Goal: Find specific page/section: Find specific page/section

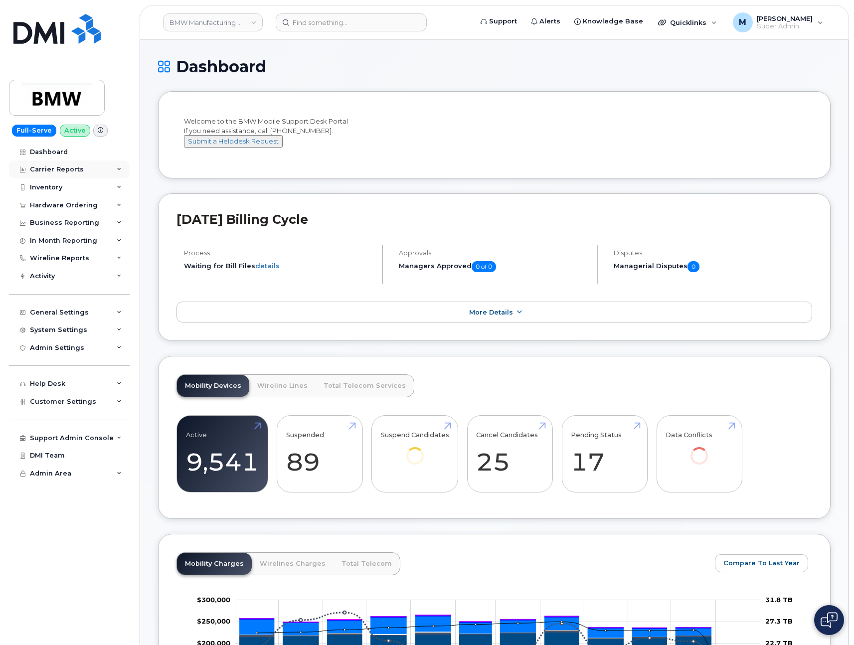
click at [47, 167] on div "Carrier Reports" at bounding box center [57, 169] width 54 height 8
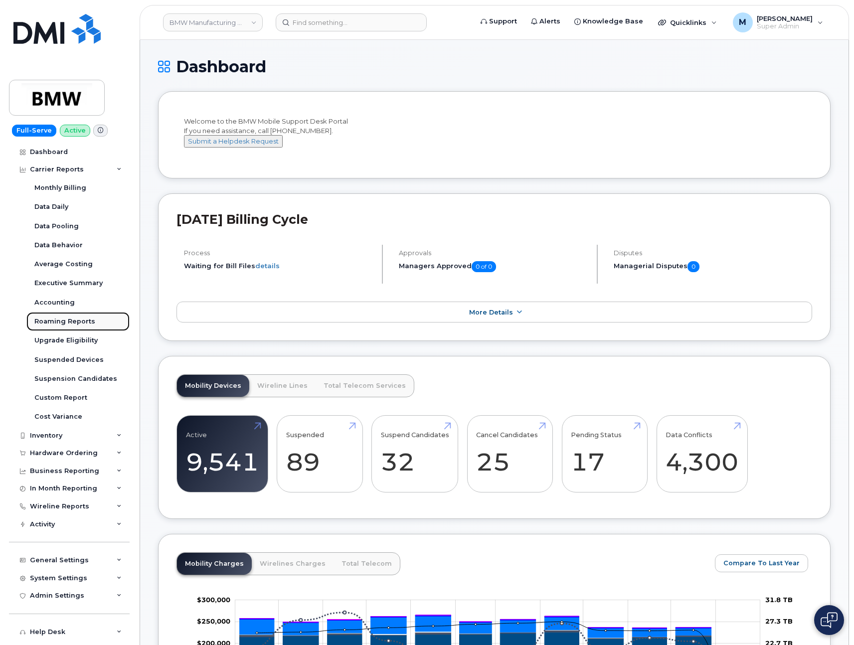
click at [56, 322] on div "Roaming Reports" at bounding box center [64, 321] width 61 height 9
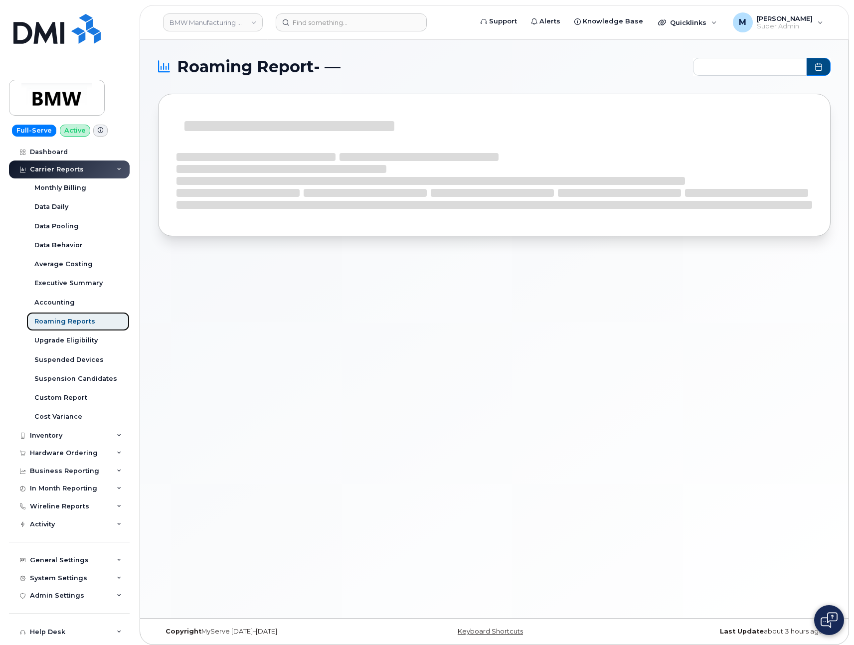
type input "2024-09 - 2025-08"
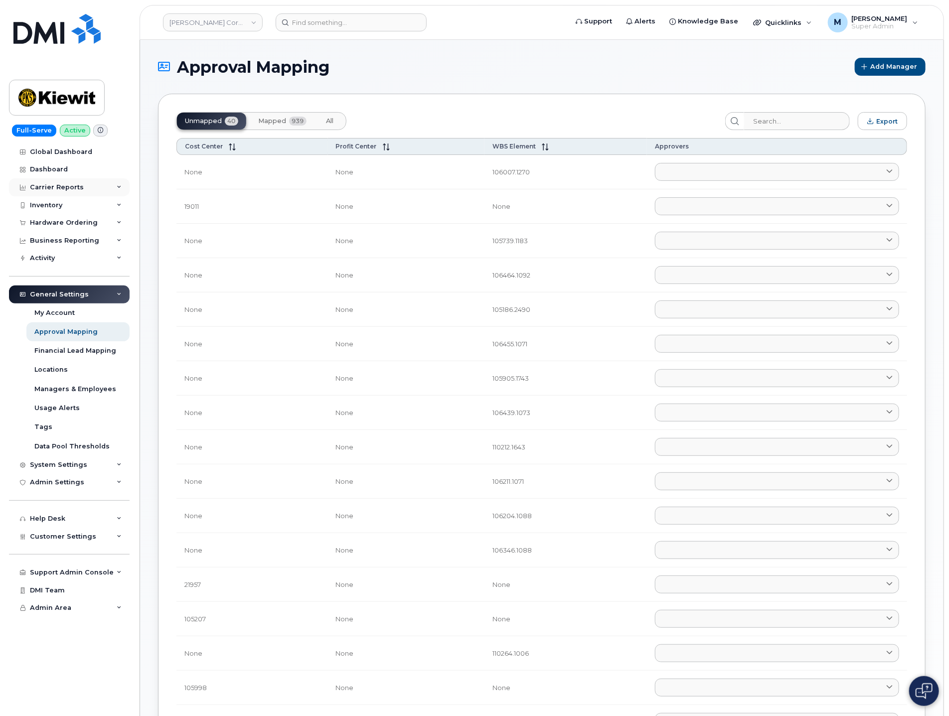
click at [63, 187] on div "Carrier Reports" at bounding box center [57, 187] width 54 height 8
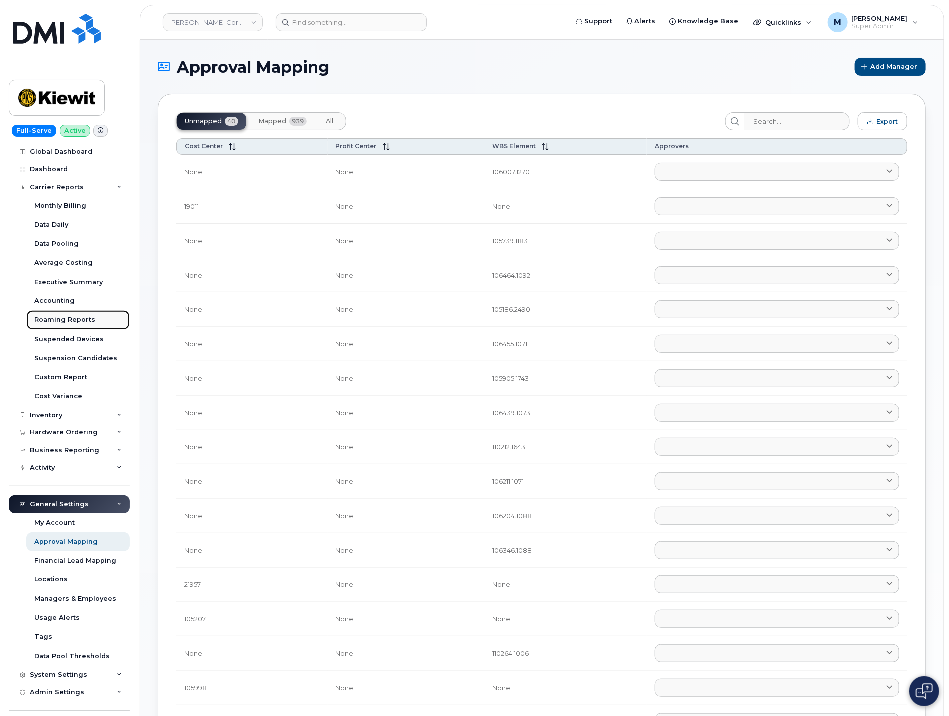
click at [71, 323] on div "Roaming Reports" at bounding box center [64, 319] width 61 height 9
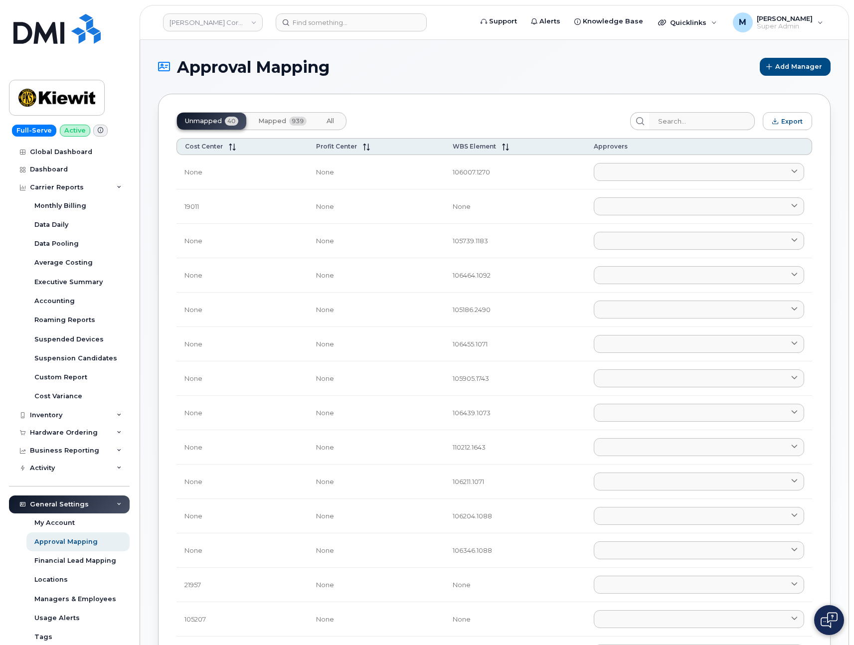
click at [460, 62] on h1 "Approval Mapping" at bounding box center [456, 66] width 596 height 17
click at [268, 122] on span "Mapped" at bounding box center [272, 121] width 28 height 8
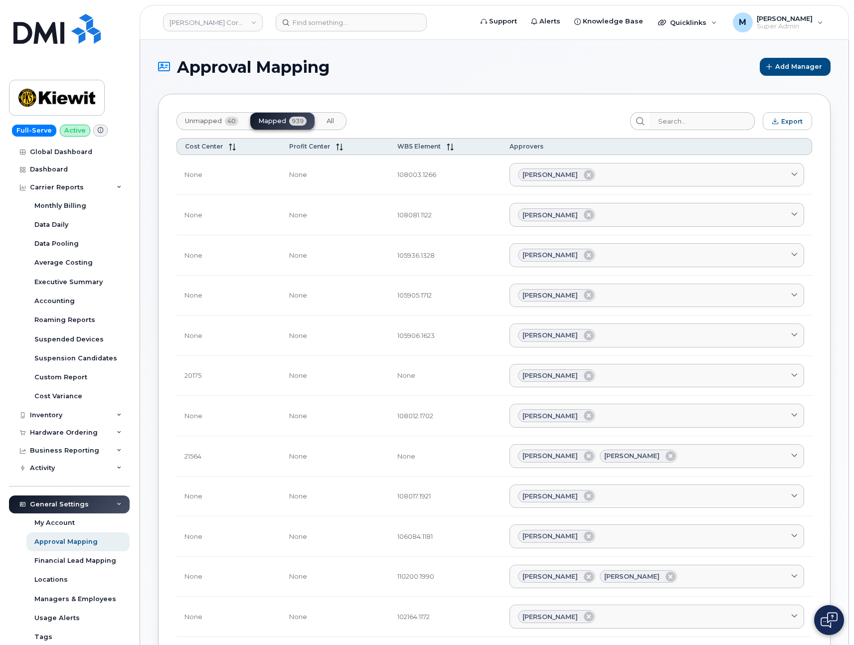
click at [196, 122] on span "Unmapped" at bounding box center [203, 121] width 37 height 8
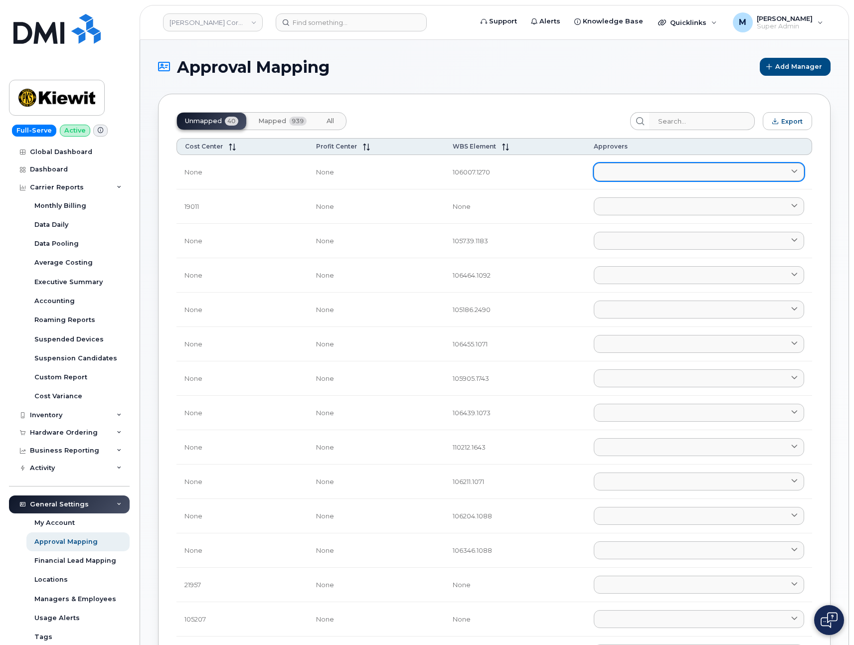
click at [652, 168] on link at bounding box center [699, 172] width 210 height 18
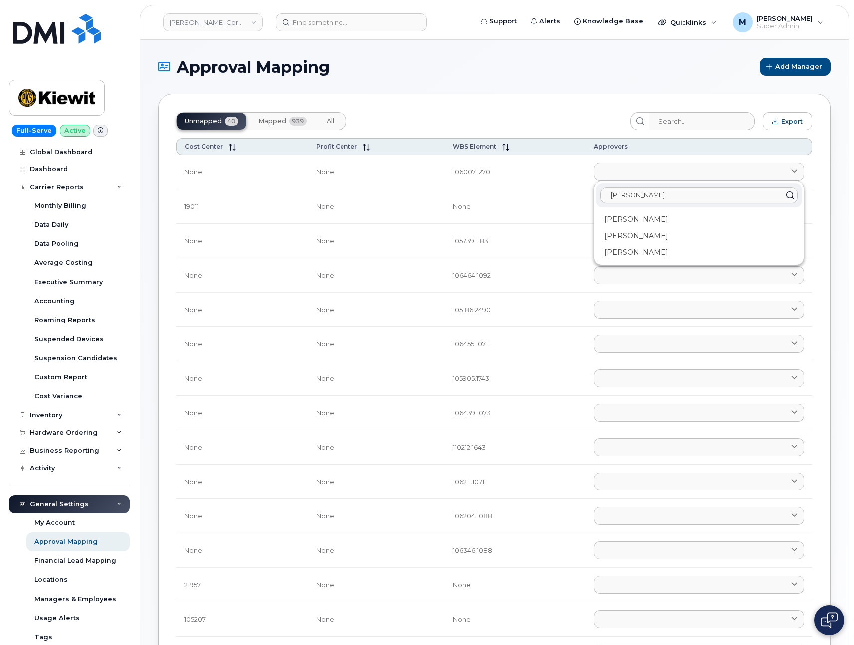
type input "paul"
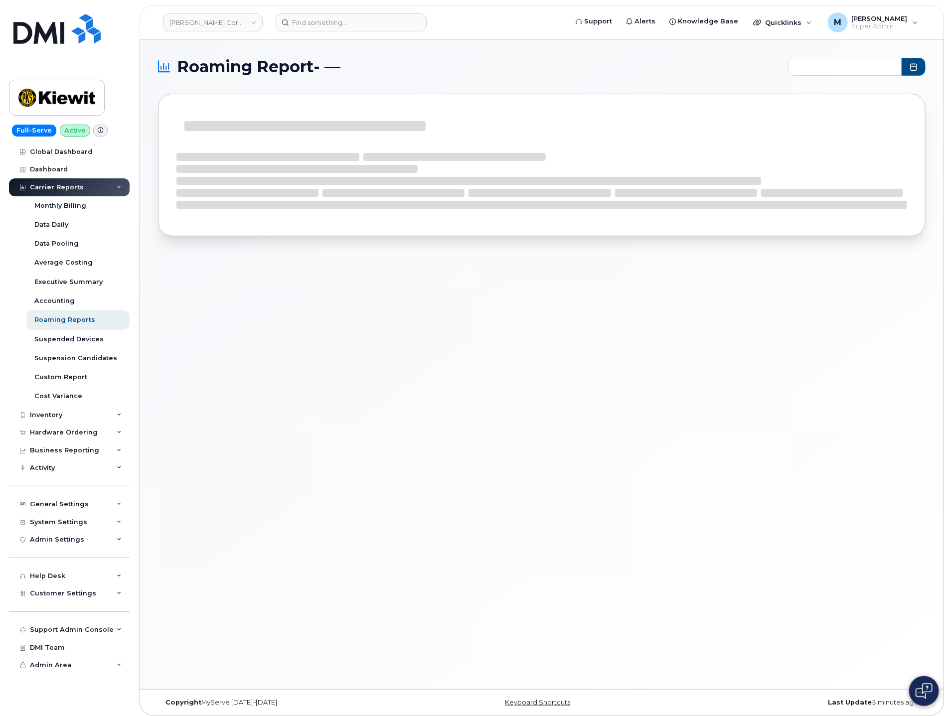
type input "2024-09 - 2025-07"
